Goal: Communication & Community: Answer question/provide support

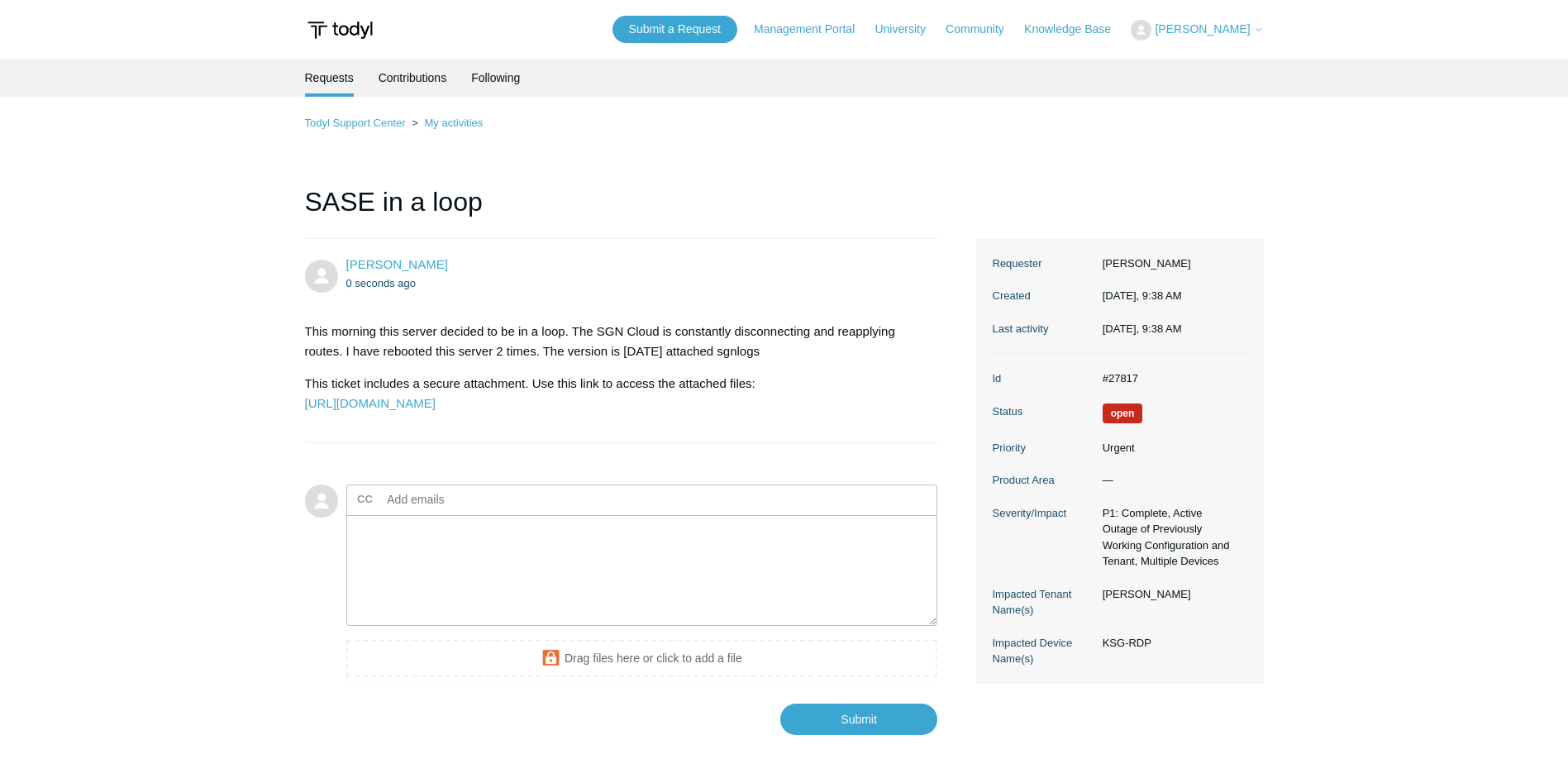
scroll to position [82, 0]
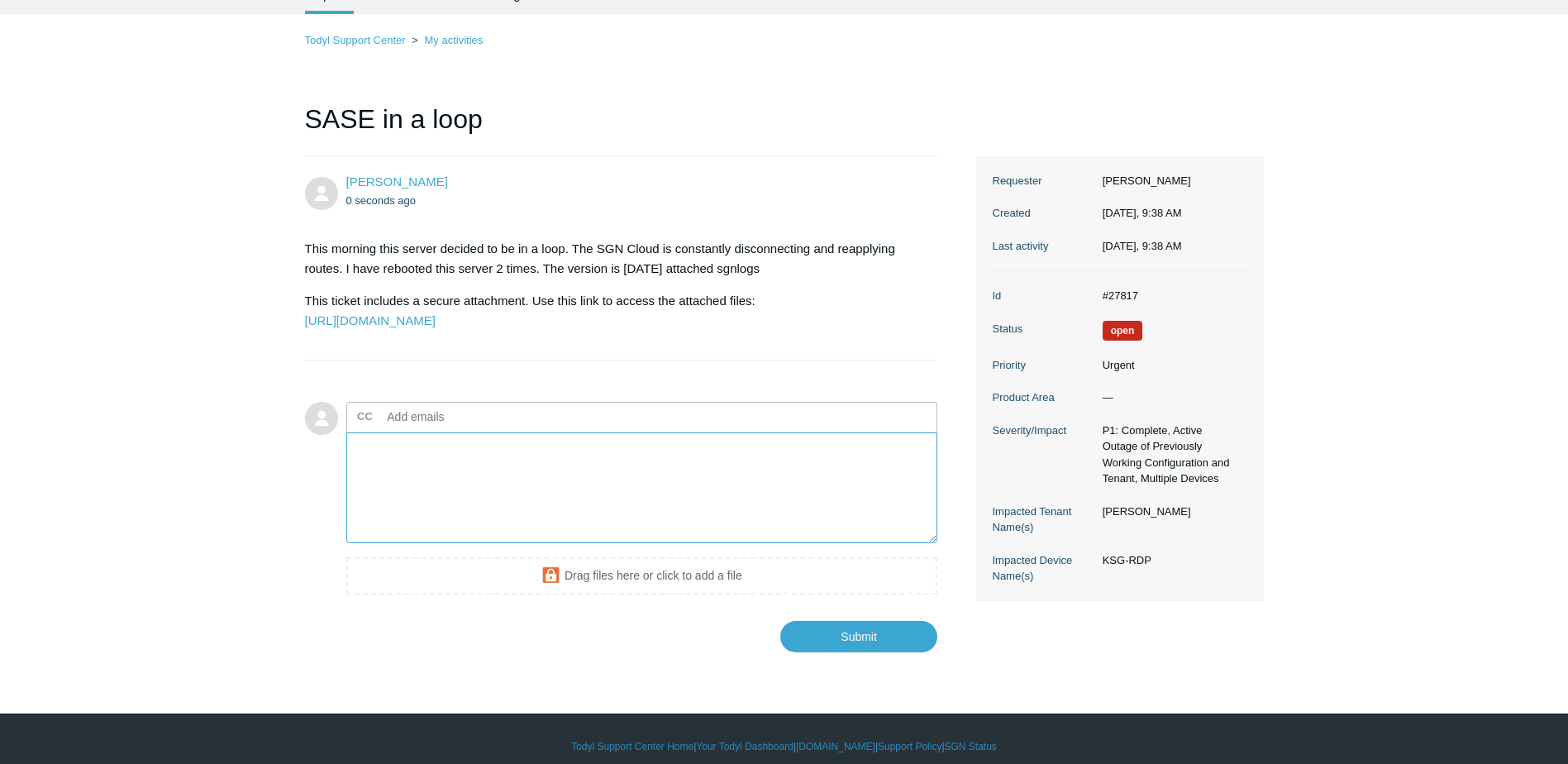
click at [436, 488] on textarea "Add your reply" at bounding box center [642, 488] width 592 height 112
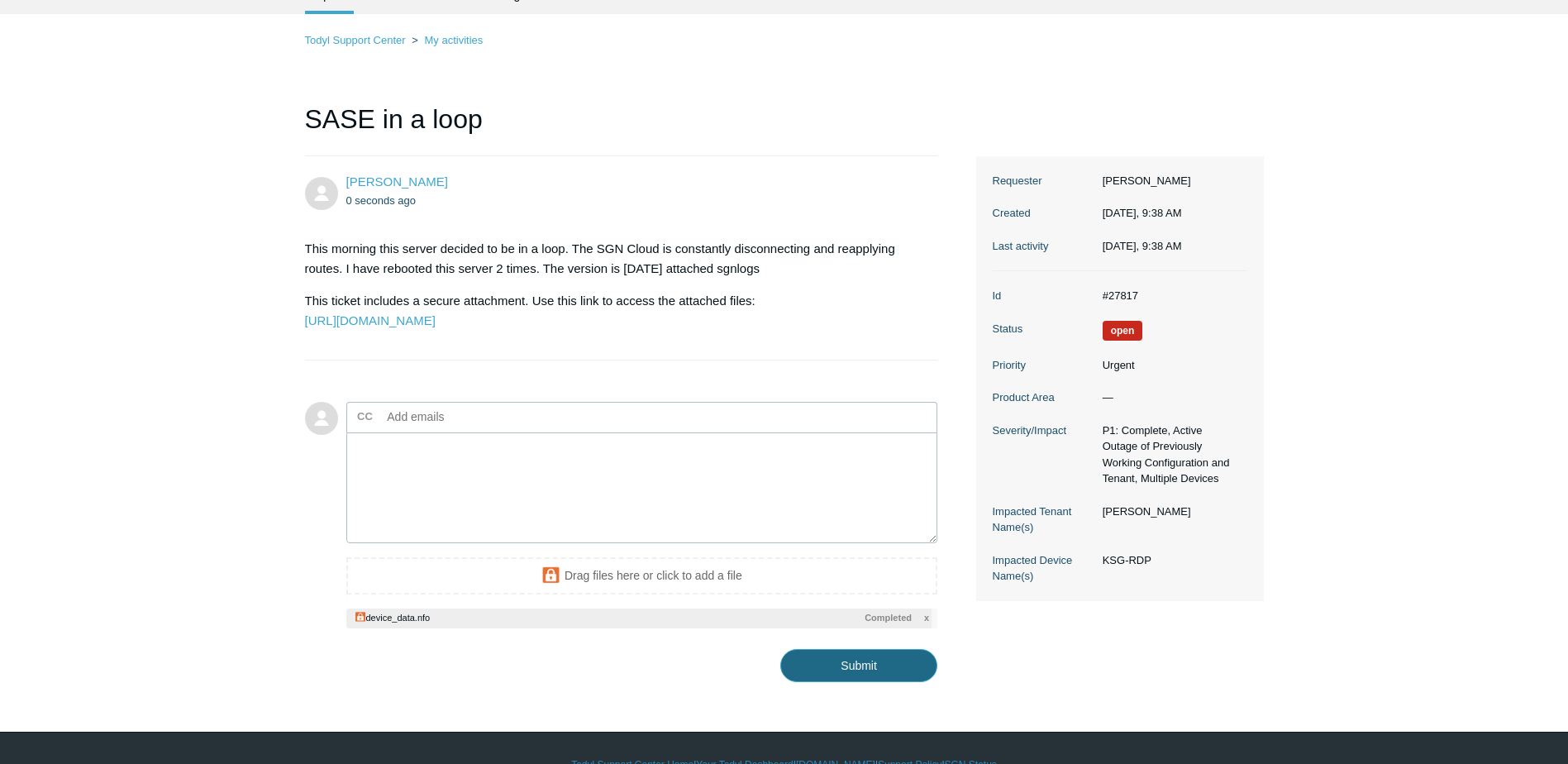
click at [877, 682] on input "Submit" at bounding box center [859, 665] width 157 height 33
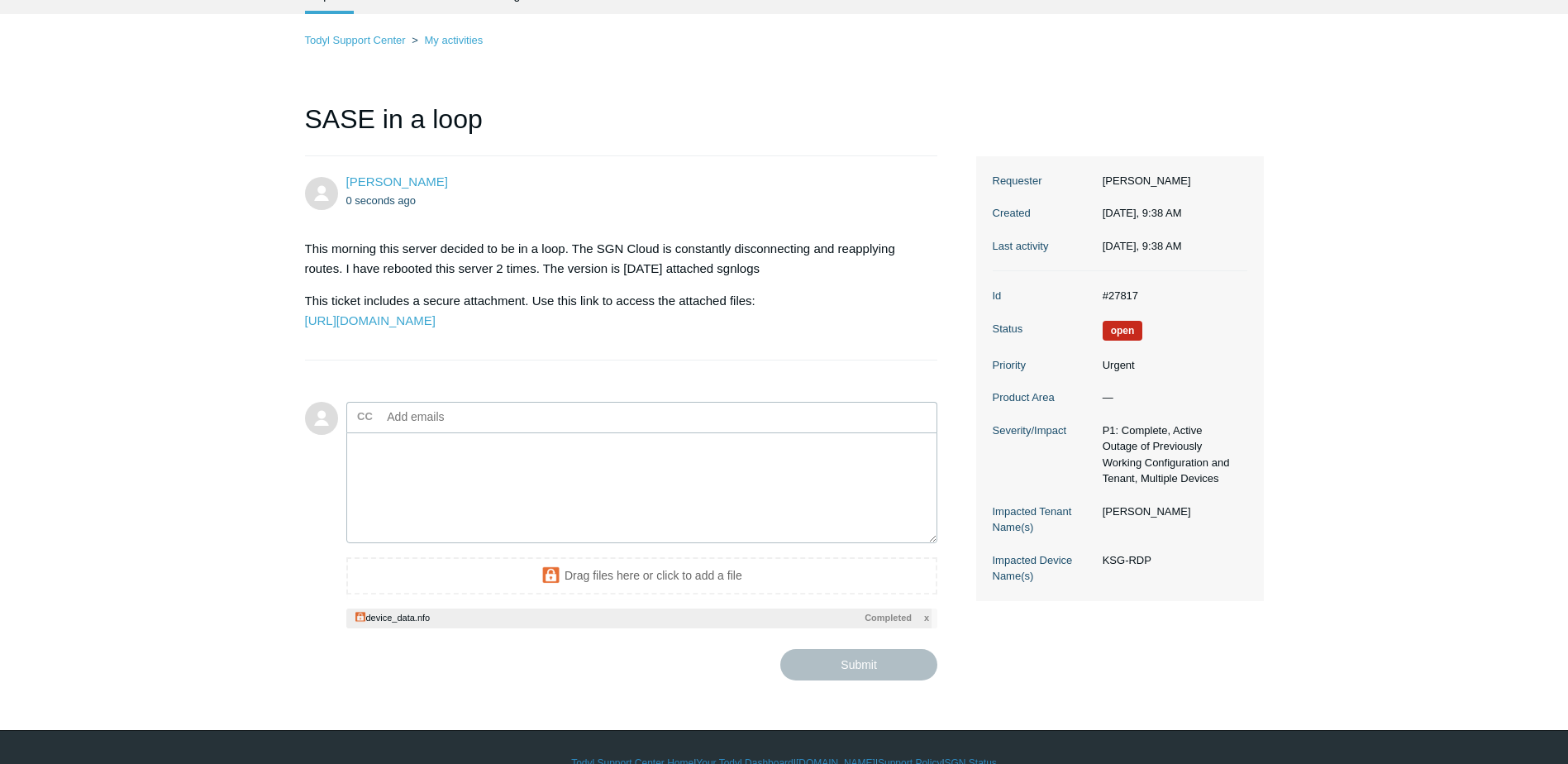
type textarea "This ticket includes a secure attachment. Use this link to access the attached …"
type input "jeffs@ispunlimited.com"
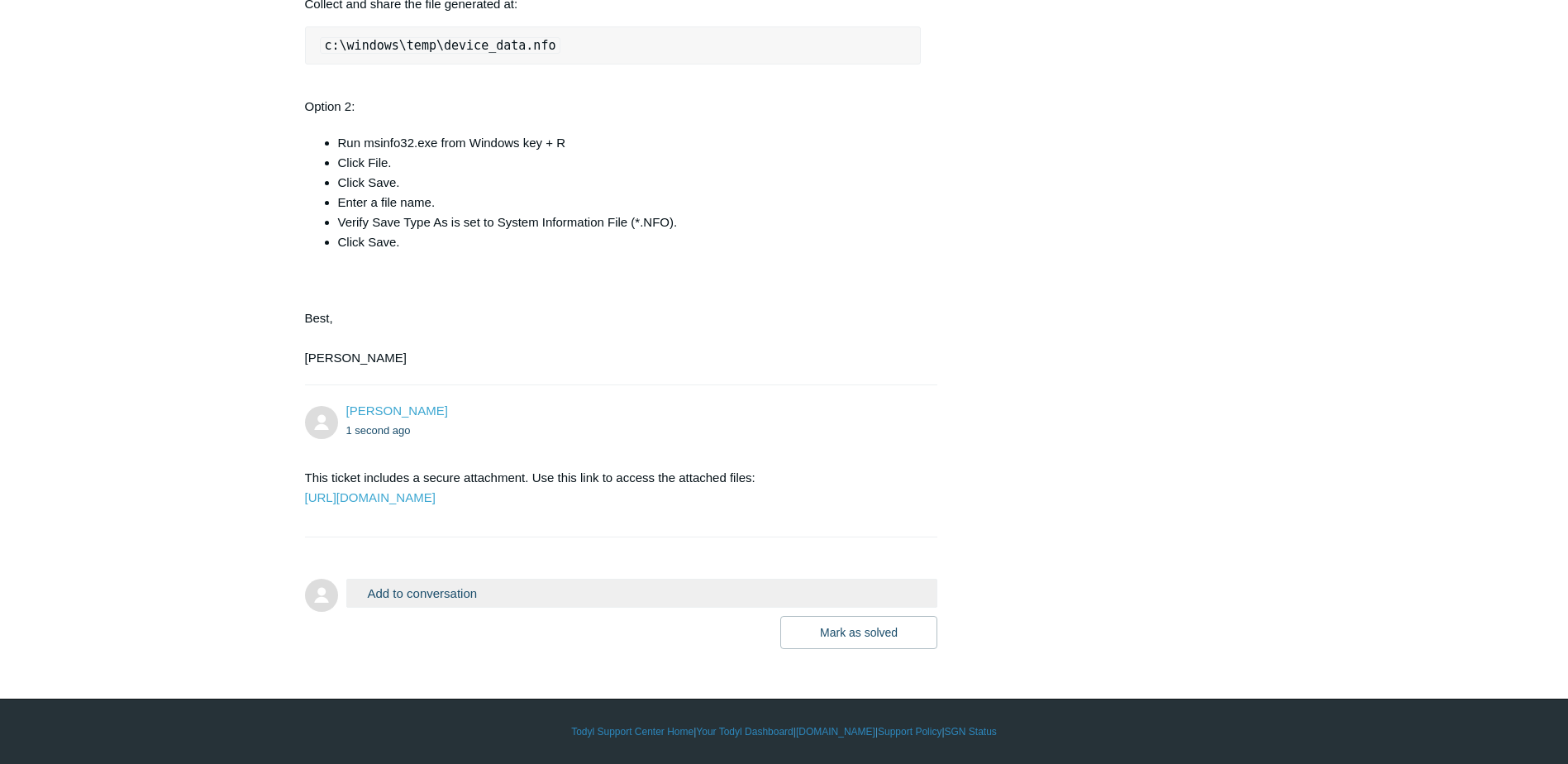
scroll to position [2841, 0]
click at [474, 593] on button "Add to conversation" at bounding box center [642, 593] width 592 height 29
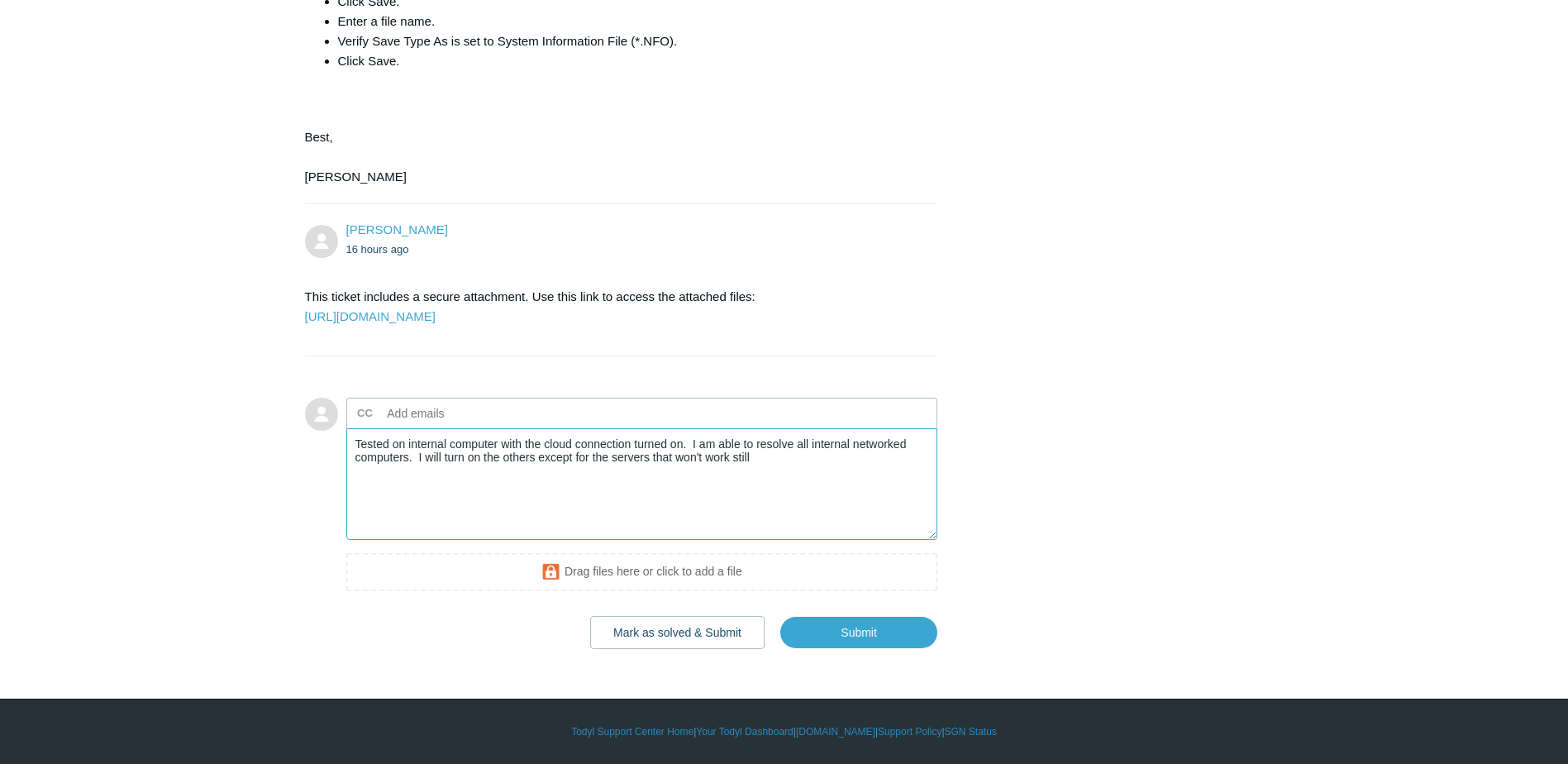
scroll to position [3022, 0]
type textarea "Tested on internal computer with the cloud connection turned on. I am able to r…"
click at [872, 638] on input "Submit" at bounding box center [859, 632] width 157 height 33
type input "[PERSON_NAME][EMAIL_ADDRESS][DOMAIN_NAME]"
